Goal: Task Accomplishment & Management: Manage account settings

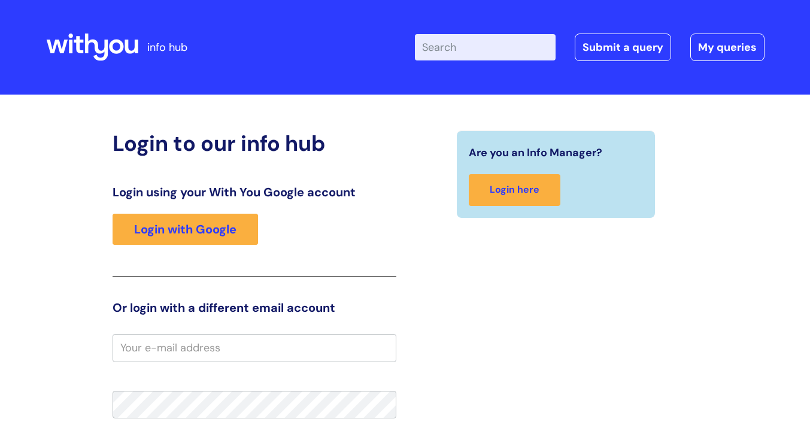
click at [99, 41] on icon at bounding box center [92, 47] width 92 height 29
click at [119, 44] on icon at bounding box center [92, 47] width 92 height 29
click at [224, 347] on input "email" at bounding box center [255, 348] width 284 height 28
type input "[PERSON_NAME][EMAIL_ADDRESS][PERSON_NAME][DOMAIN_NAME]"
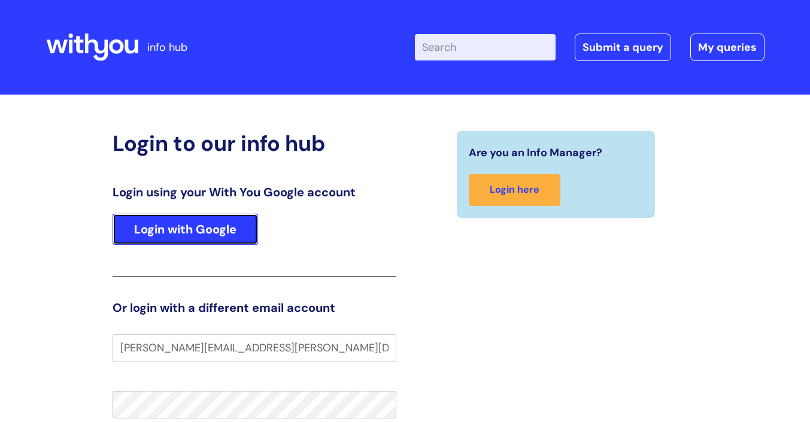
click at [238, 231] on link "Login with Google" at bounding box center [185, 229] width 145 height 31
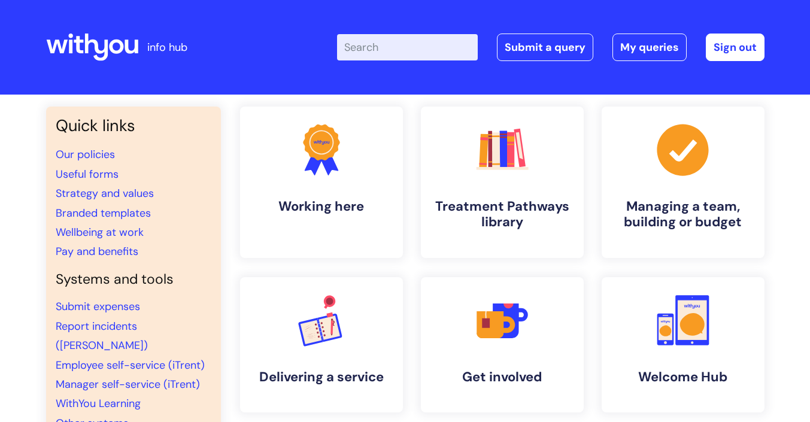
click at [77, 49] on icon at bounding box center [79, 44] width 10 height 17
